Goal: Task Accomplishment & Management: Complete application form

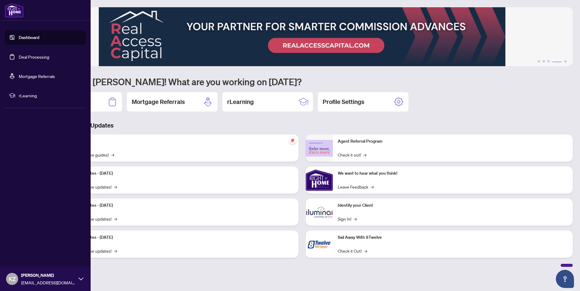
click at [31, 57] on link "Deal Processing" at bounding box center [34, 56] width 31 height 5
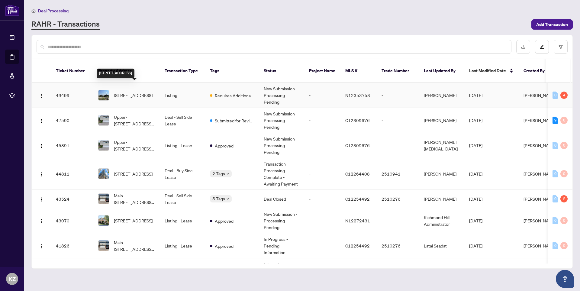
click at [129, 92] on span "[STREET_ADDRESS]" at bounding box center [133, 95] width 39 height 7
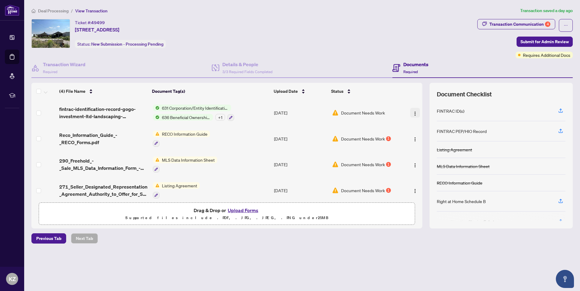
click at [413, 113] on img "button" at bounding box center [415, 113] width 5 height 5
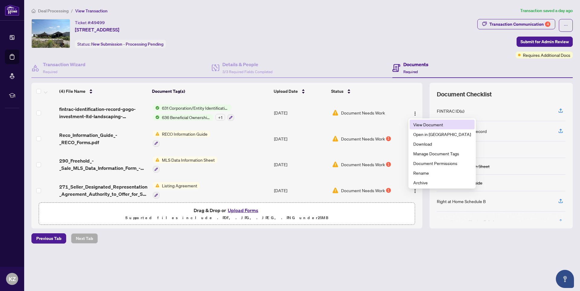
click at [417, 124] on span "View Document" at bounding box center [442, 124] width 58 height 7
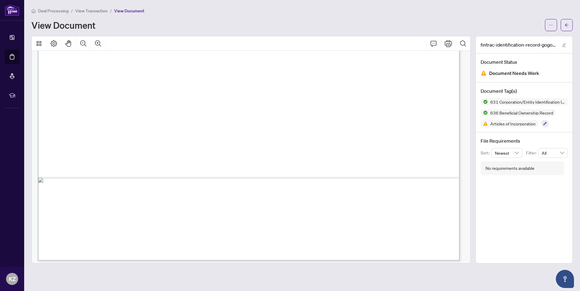
scroll to position [4825, 0]
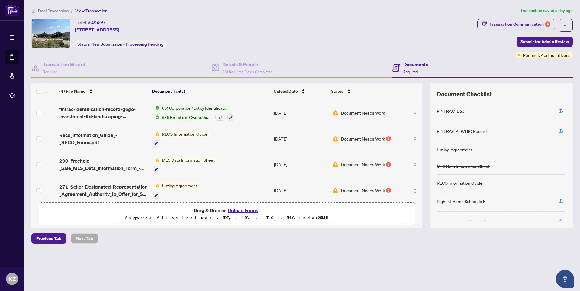
click at [240, 210] on button "Upload Forms" at bounding box center [243, 210] width 34 height 8
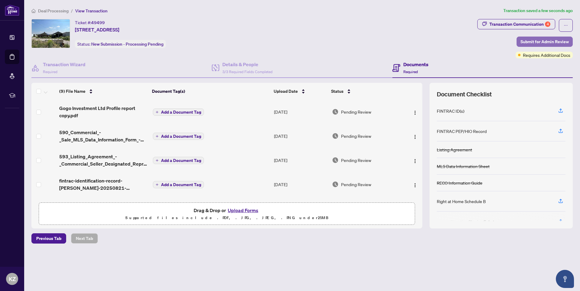
click at [551, 42] on span "Submit for Admin Review" at bounding box center [545, 42] width 48 height 10
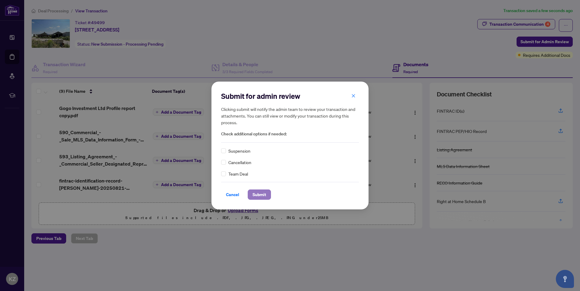
click at [256, 195] on span "Submit" at bounding box center [260, 195] width 14 height 10
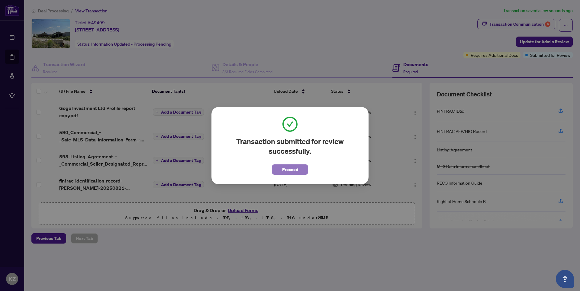
click at [285, 169] on span "Proceed" at bounding box center [290, 170] width 16 height 10
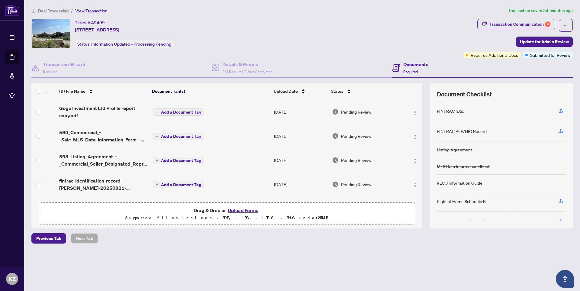
click at [158, 16] on div "Deal Processing / View Transaction Transaction saved 34 minutes ago Ticket #: 4…" at bounding box center [302, 135] width 546 height 257
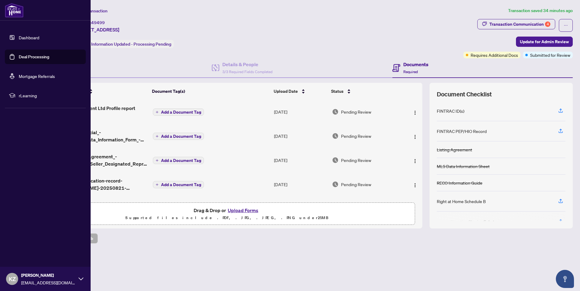
click at [25, 38] on link "Dashboard" at bounding box center [29, 37] width 21 height 5
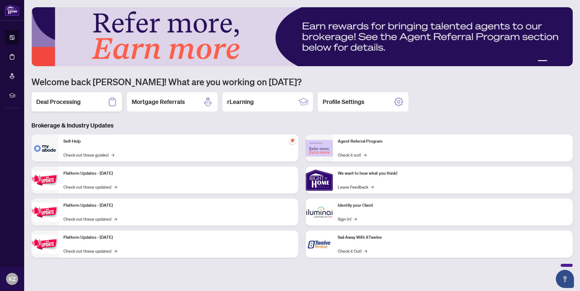
click at [50, 101] on h2 "Deal Processing" at bounding box center [58, 102] width 44 height 8
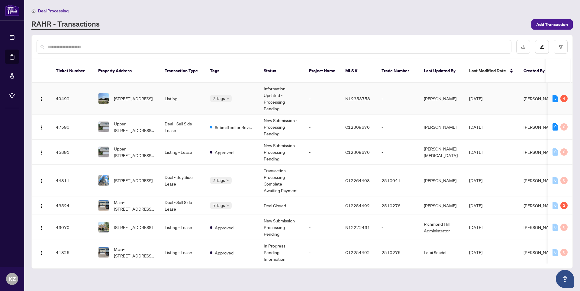
click at [191, 92] on td "Listing" at bounding box center [182, 99] width 45 height 32
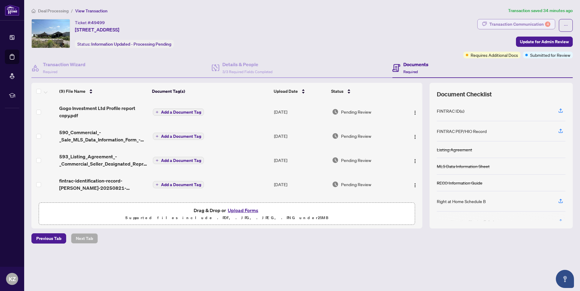
click at [514, 24] on div "Transaction Communication 4" at bounding box center [519, 24] width 61 height 10
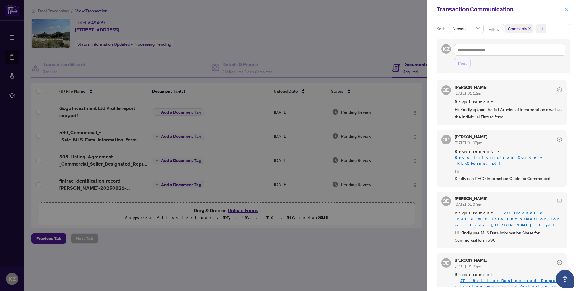
click at [567, 8] on icon "close" at bounding box center [566, 9] width 4 height 4
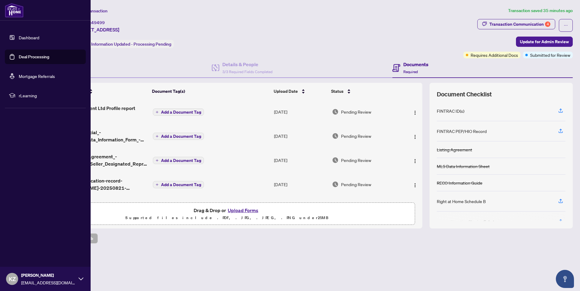
click at [27, 37] on link "Dashboard" at bounding box center [29, 37] width 21 height 5
